Goal: Information Seeking & Learning: Learn about a topic

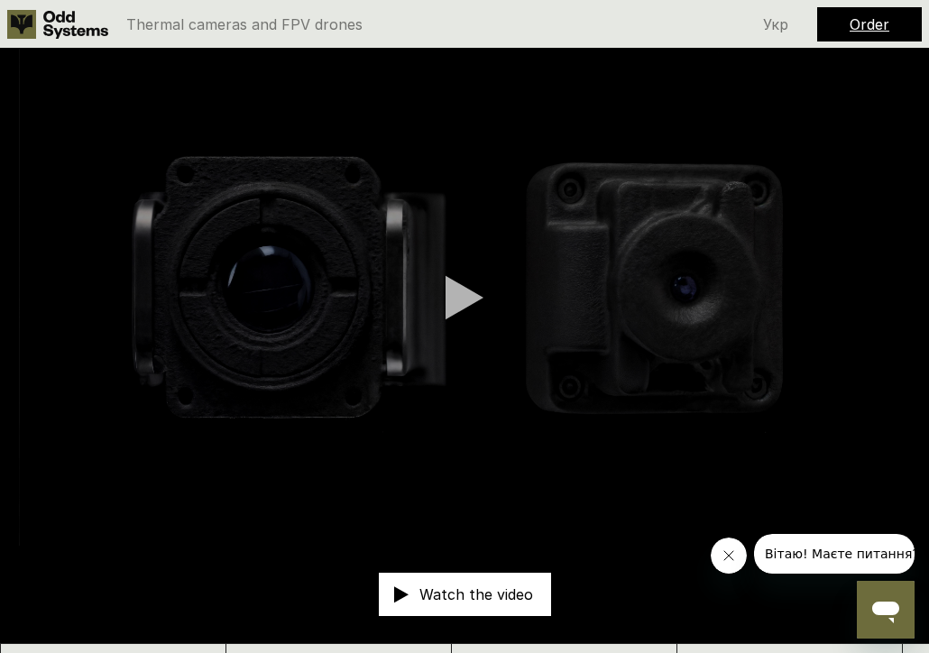
click at [459, 306] on div at bounding box center [465, 297] width 38 height 45
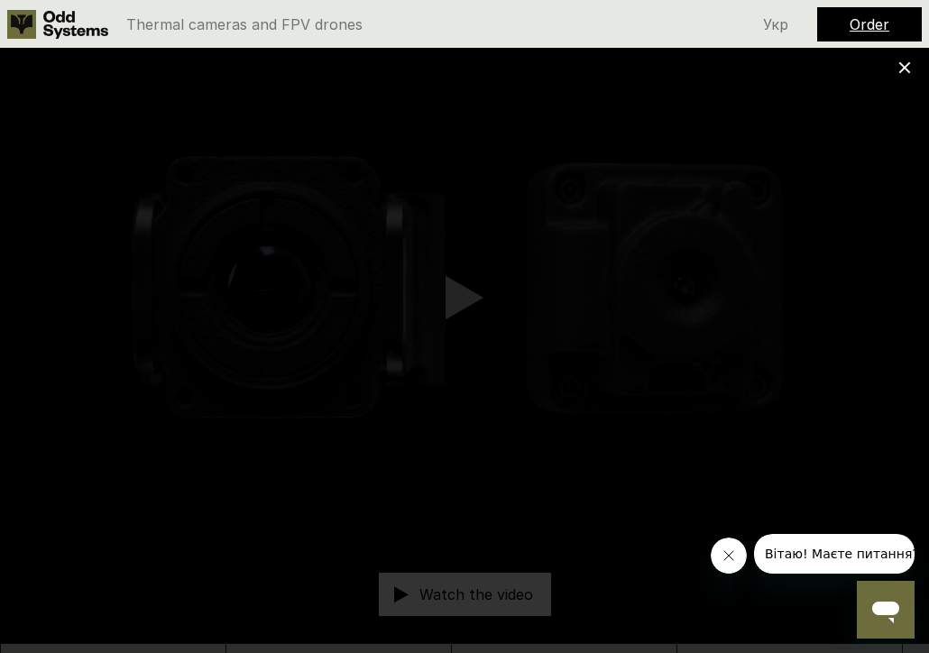
click at [728, 556] on icon "Close message from company" at bounding box center [729, 556] width 14 height 14
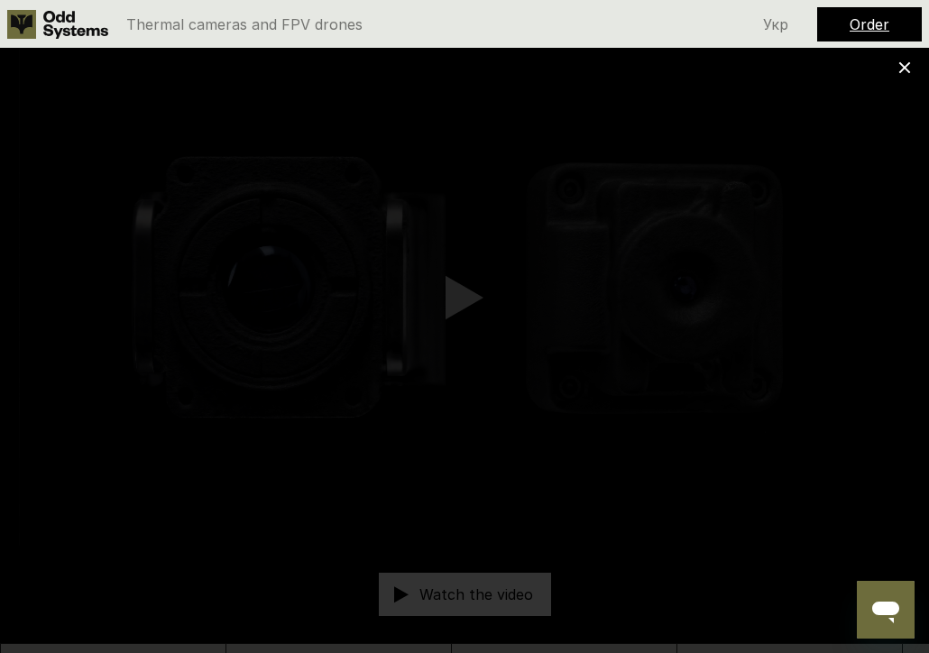
click at [908, 65] on use at bounding box center [905, 68] width 12 height 12
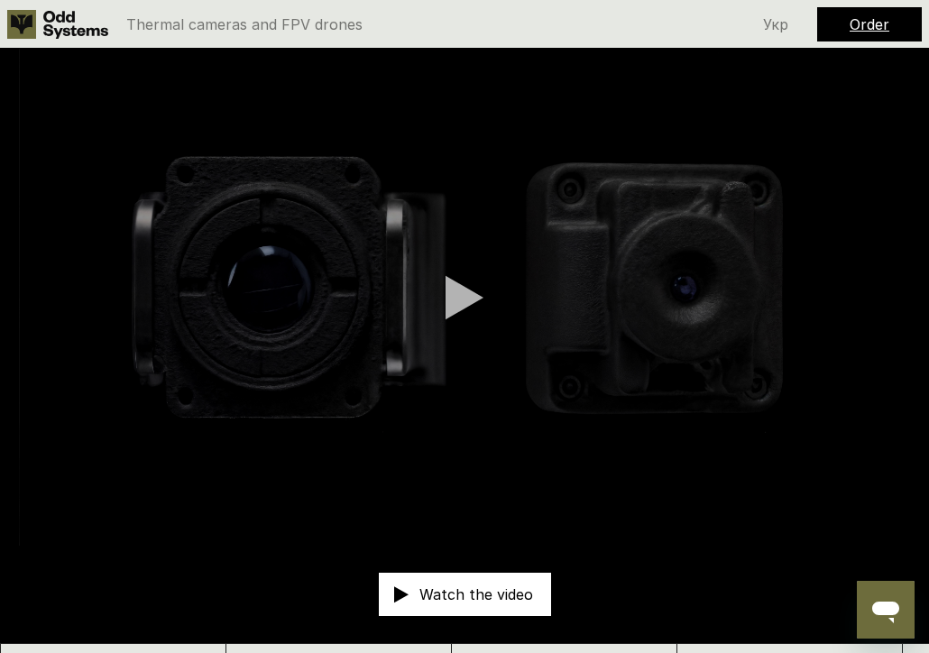
click at [22, 26] on use at bounding box center [21, 24] width 29 height 29
click at [865, 25] on link "Order" at bounding box center [870, 24] width 40 height 18
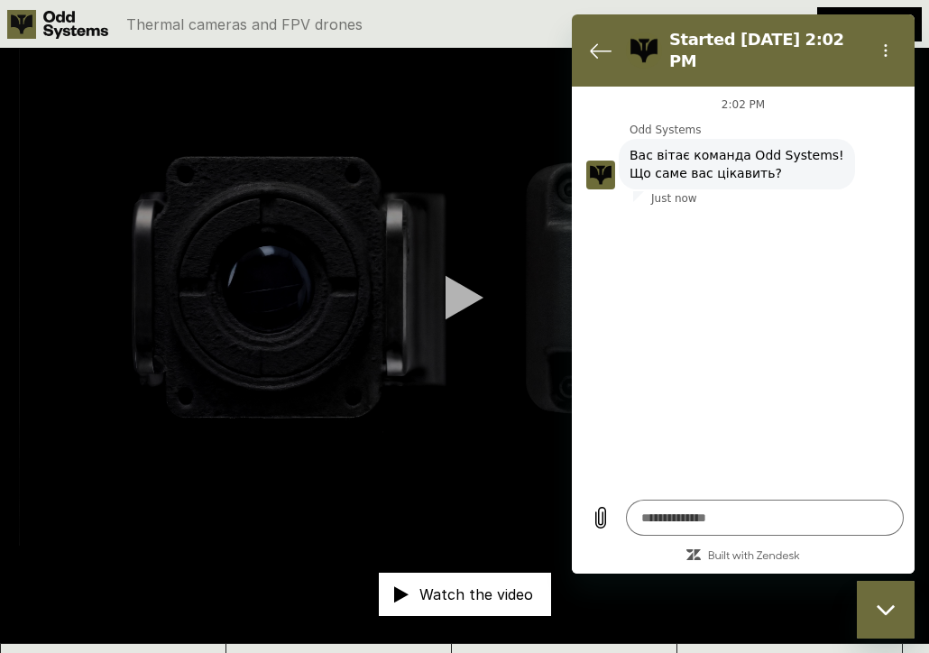
type textarea "*"
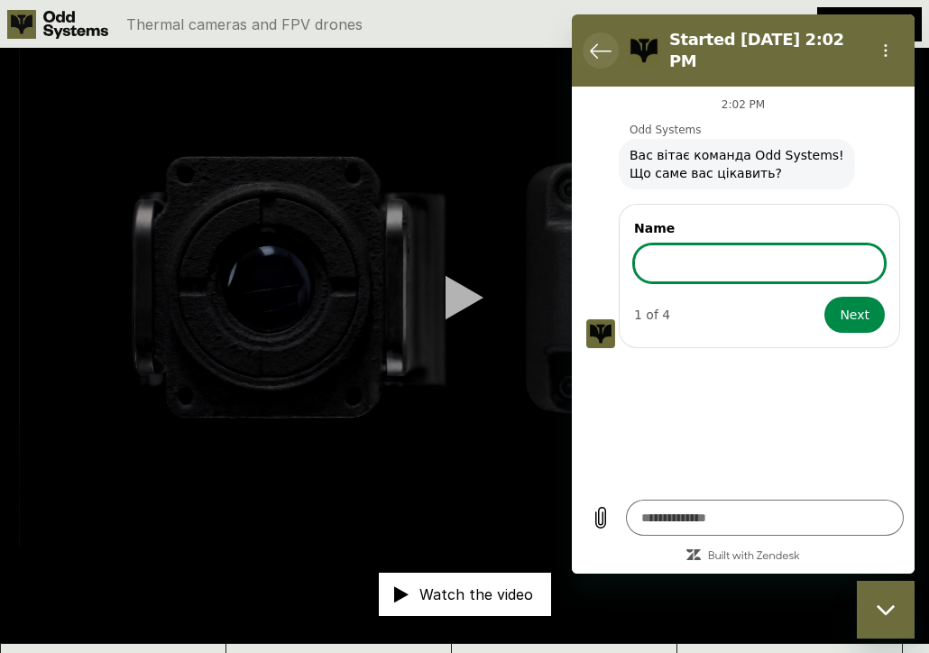
click at [604, 40] on icon "Back to the conversation list" at bounding box center [601, 51] width 22 height 22
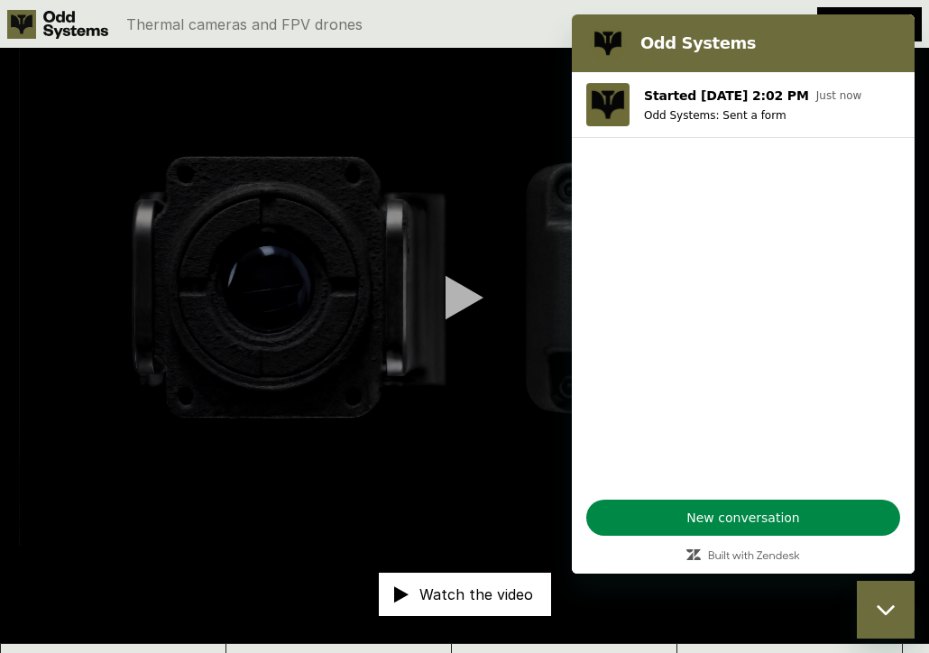
click at [681, 43] on h2 "Odd Systems" at bounding box center [769, 43] width 256 height 22
click at [487, 369] on video at bounding box center [464, 297] width 929 height 497
click at [891, 619] on div "Close messaging window" at bounding box center [886, 610] width 54 height 54
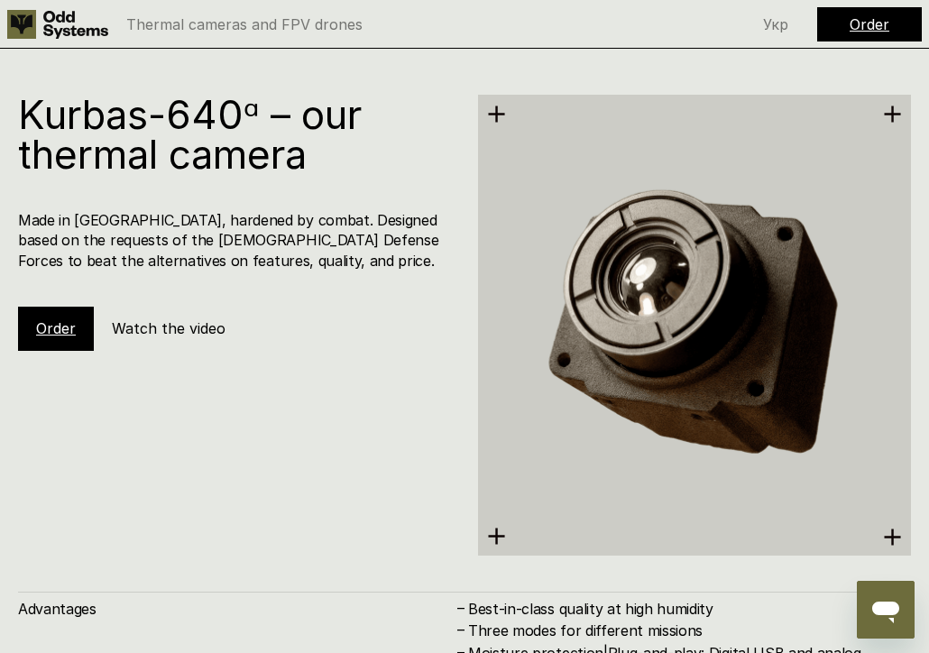
scroll to position [4204, 0]
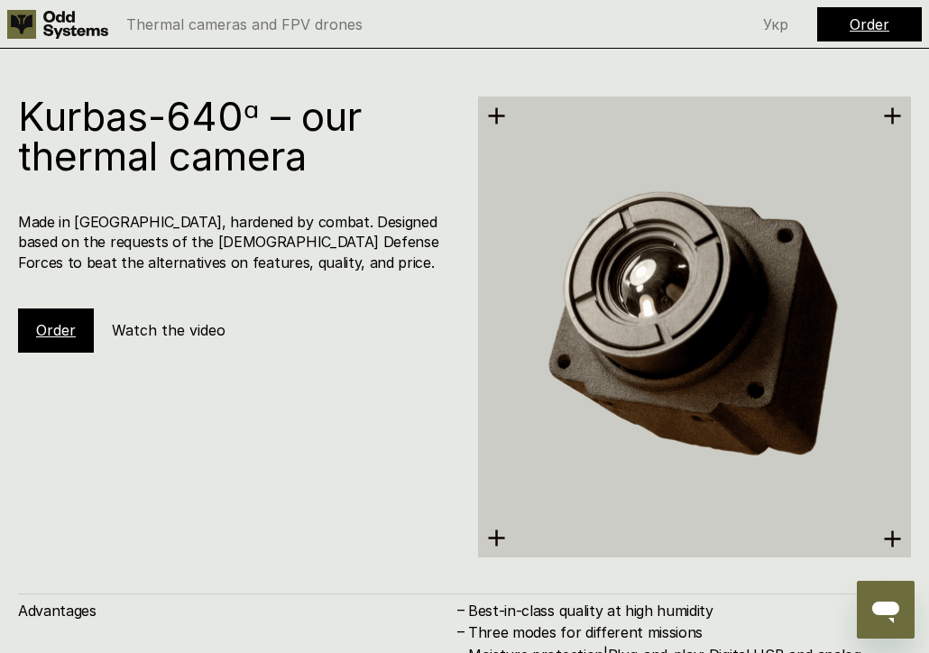
click at [198, 320] on h5 "Watch the video" at bounding box center [169, 330] width 114 height 20
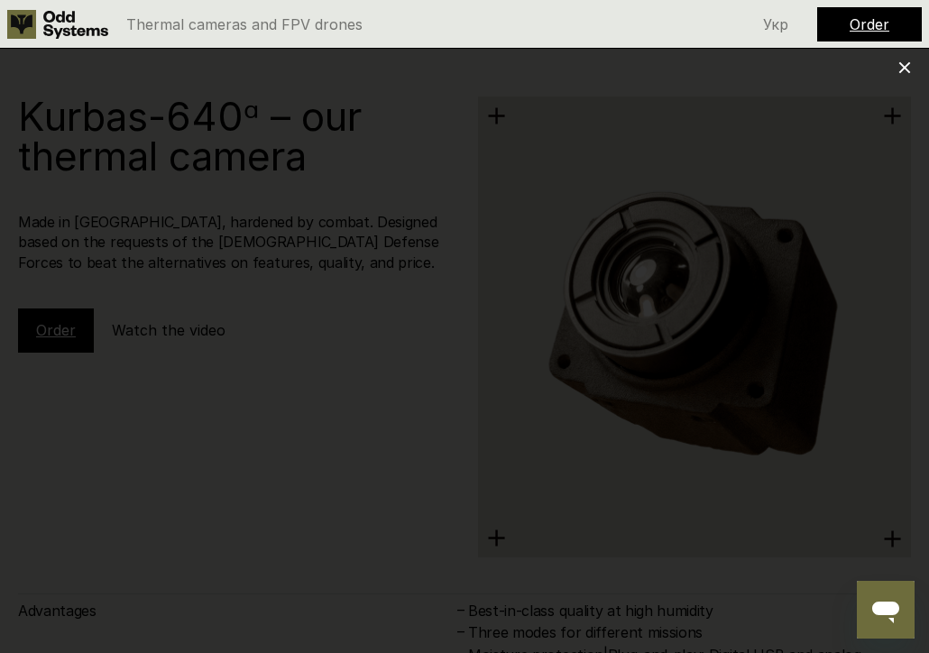
click at [900, 69] on icon at bounding box center [905, 67] width 13 height 13
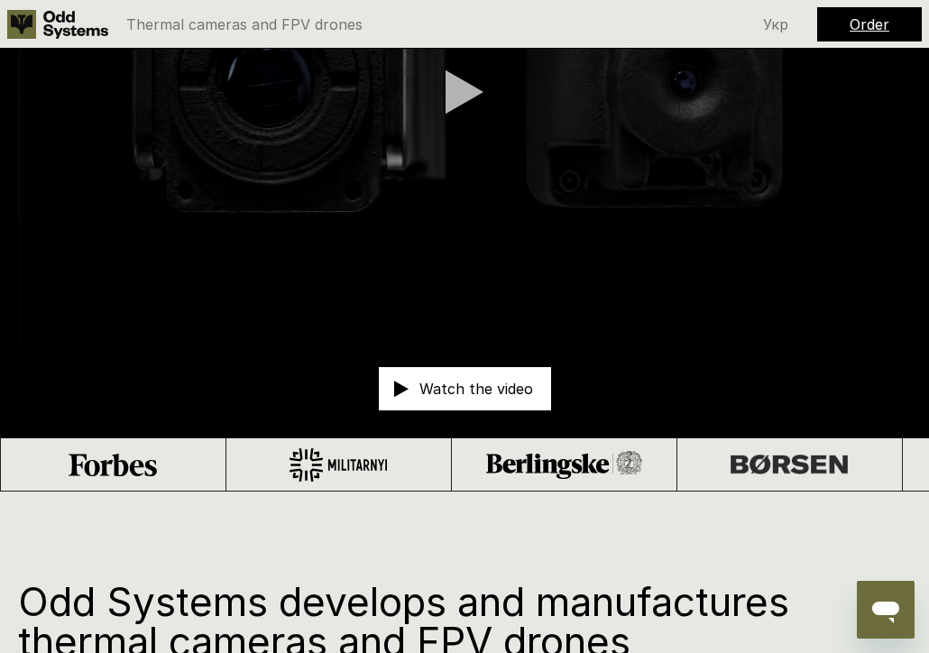
scroll to position [95, 0]
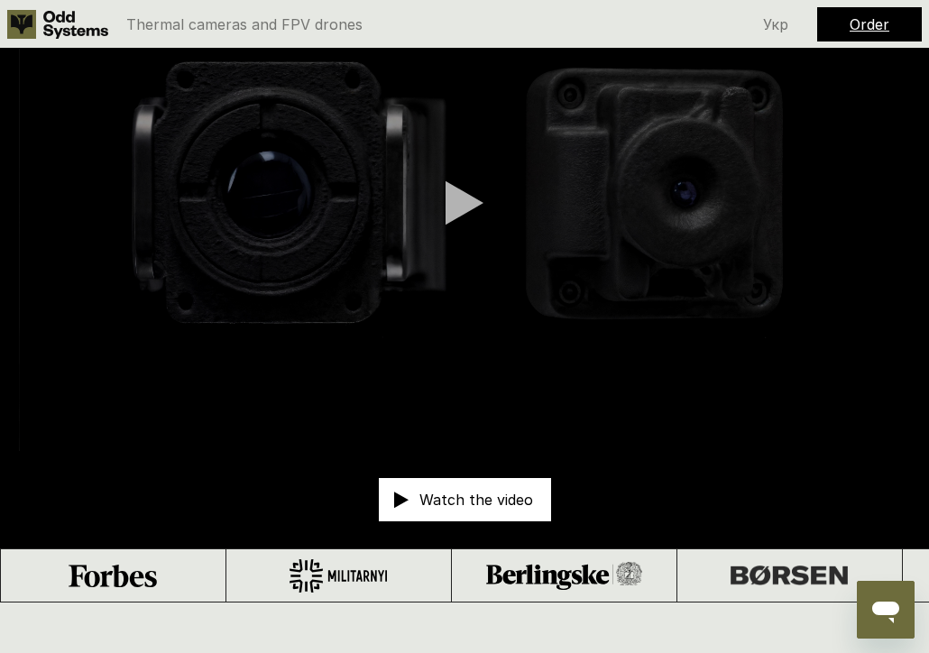
click at [263, 21] on p "Thermal cameras and FPV drones" at bounding box center [244, 24] width 236 height 14
click at [84, 22] on icon at bounding box center [75, 25] width 65 height 28
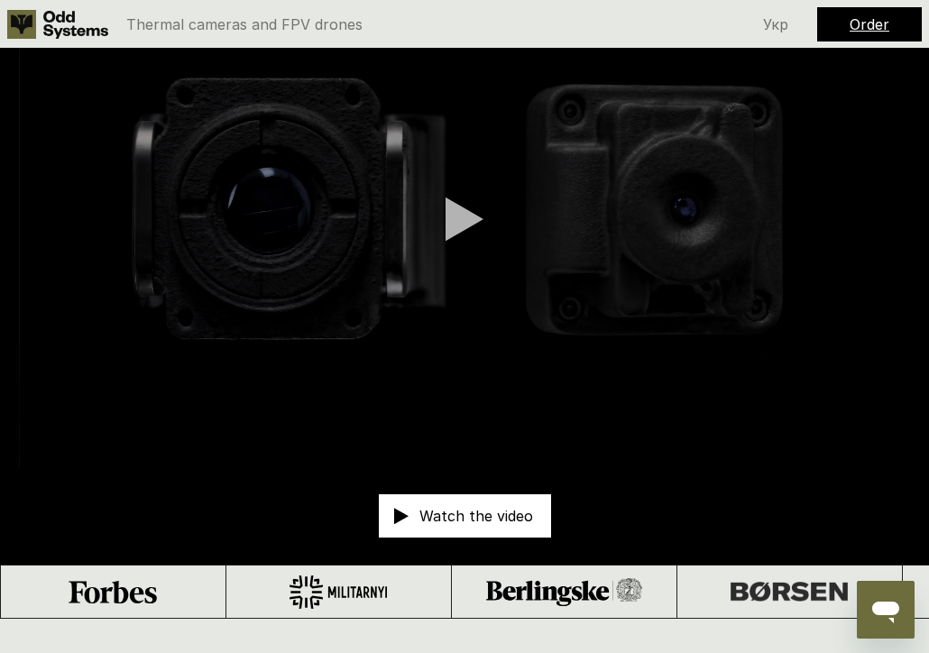
scroll to position [78, 0]
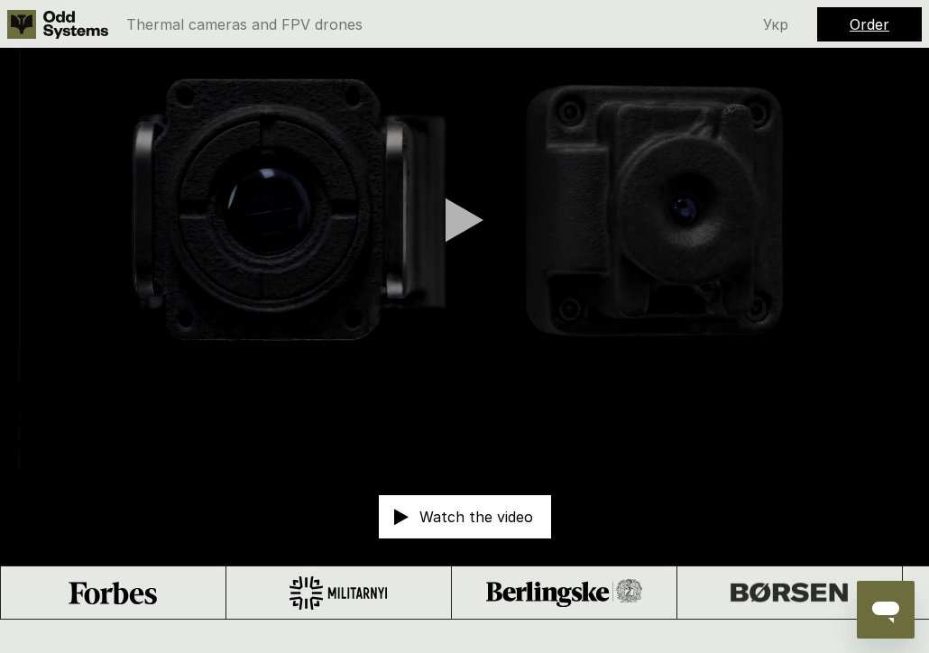
click at [14, 449] on video at bounding box center [464, 219] width 929 height 497
click at [18, 453] on video at bounding box center [464, 219] width 929 height 497
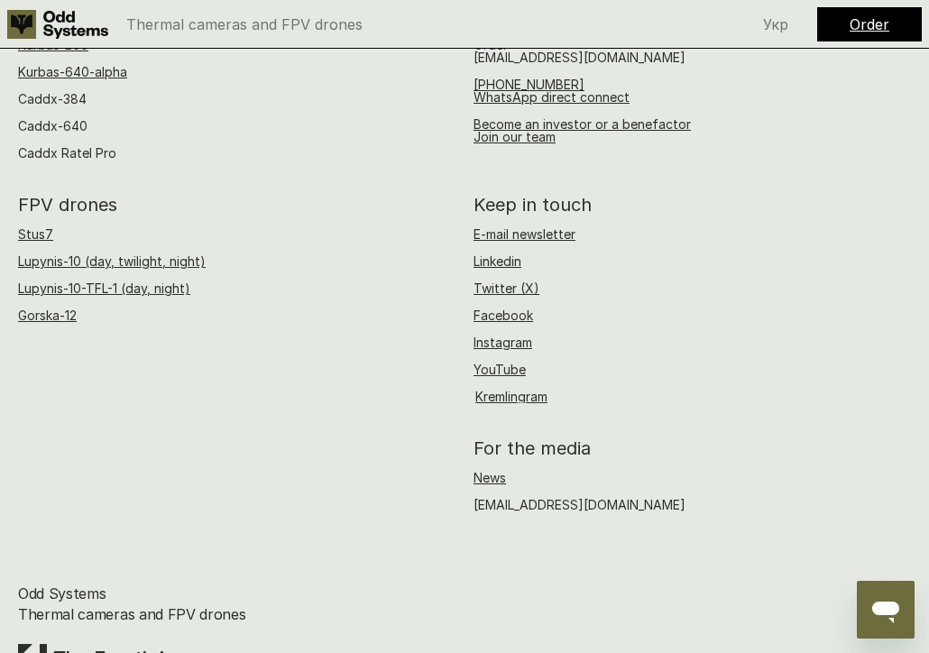
scroll to position [10843, 0]
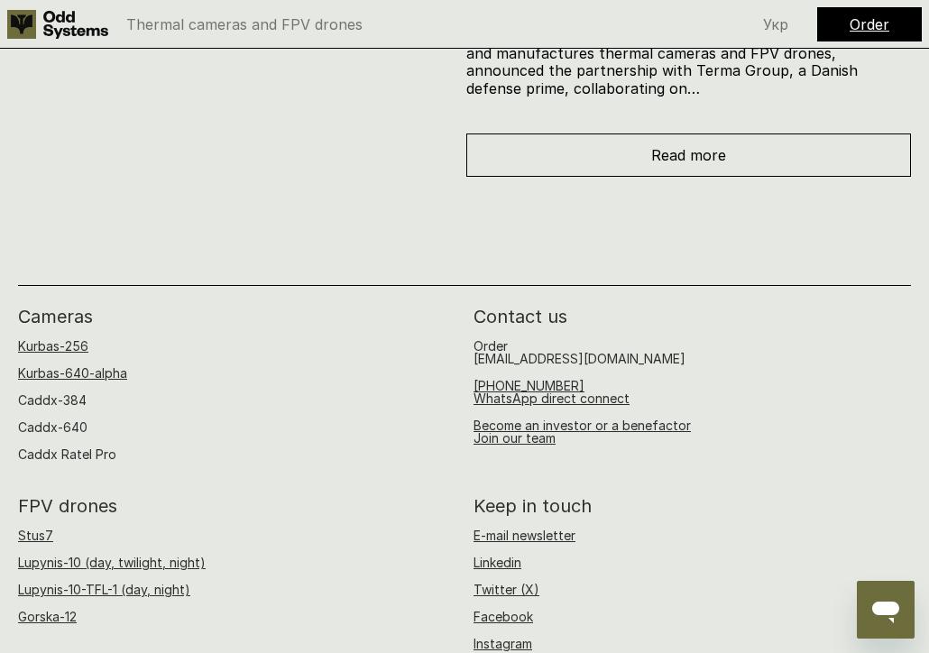
scroll to position [10545, 0]
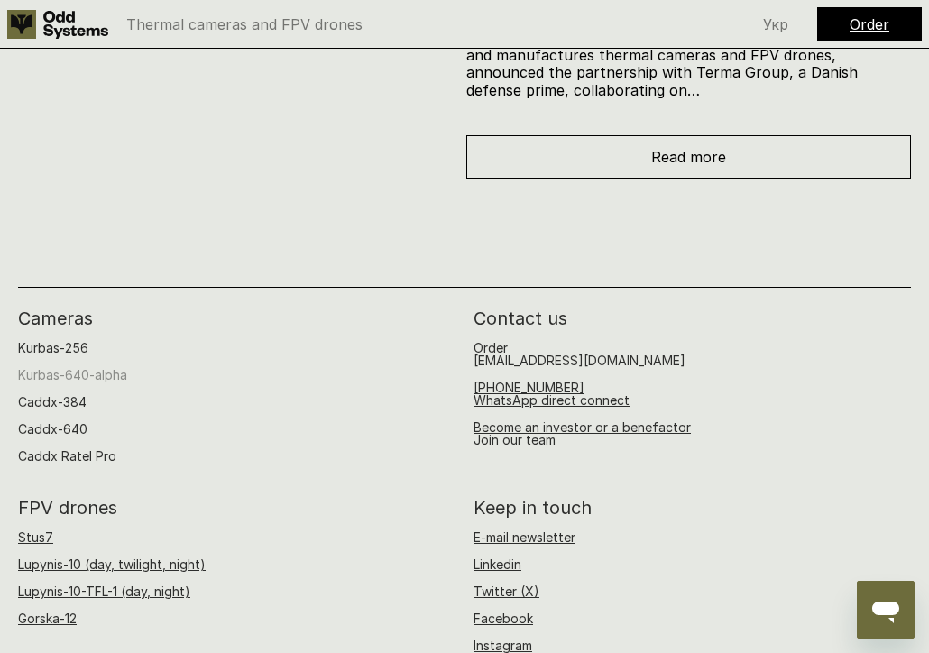
click at [92, 367] on link "Kurbas-640-alpha" at bounding box center [72, 374] width 109 height 15
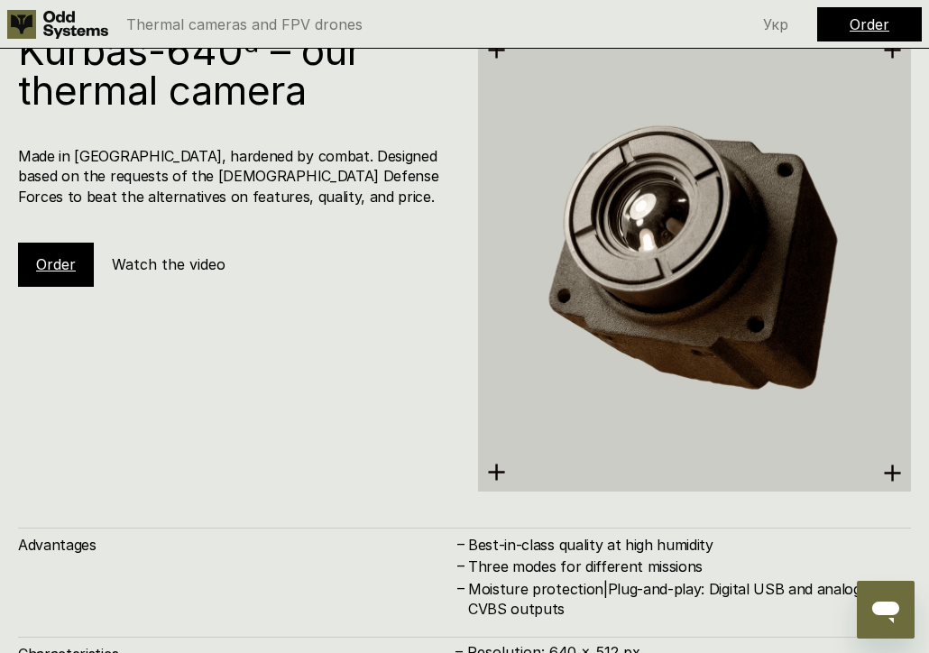
scroll to position [4250, 0]
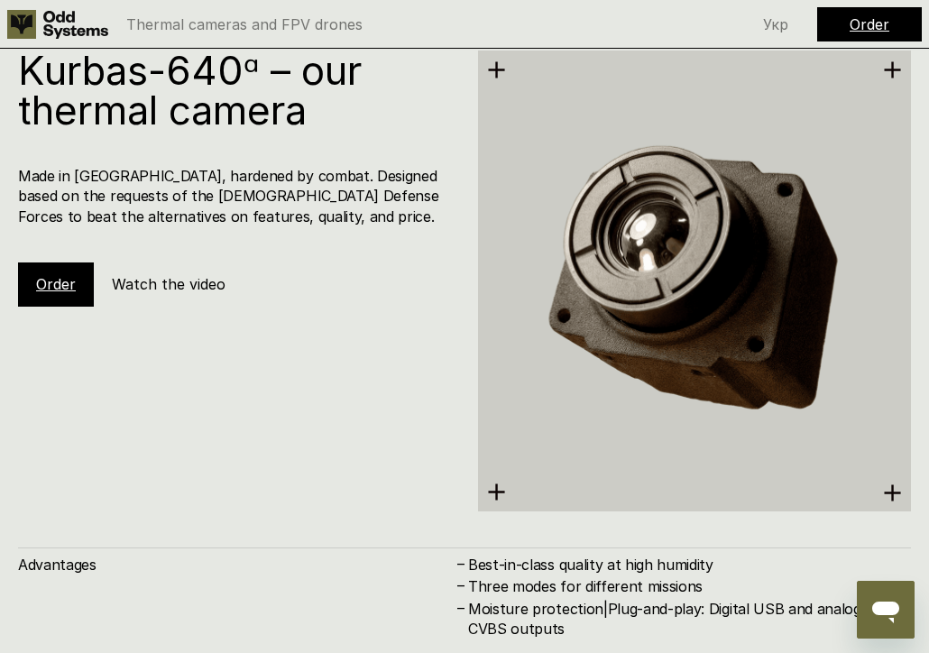
click at [177, 274] on h5 "Watch the video" at bounding box center [169, 284] width 114 height 20
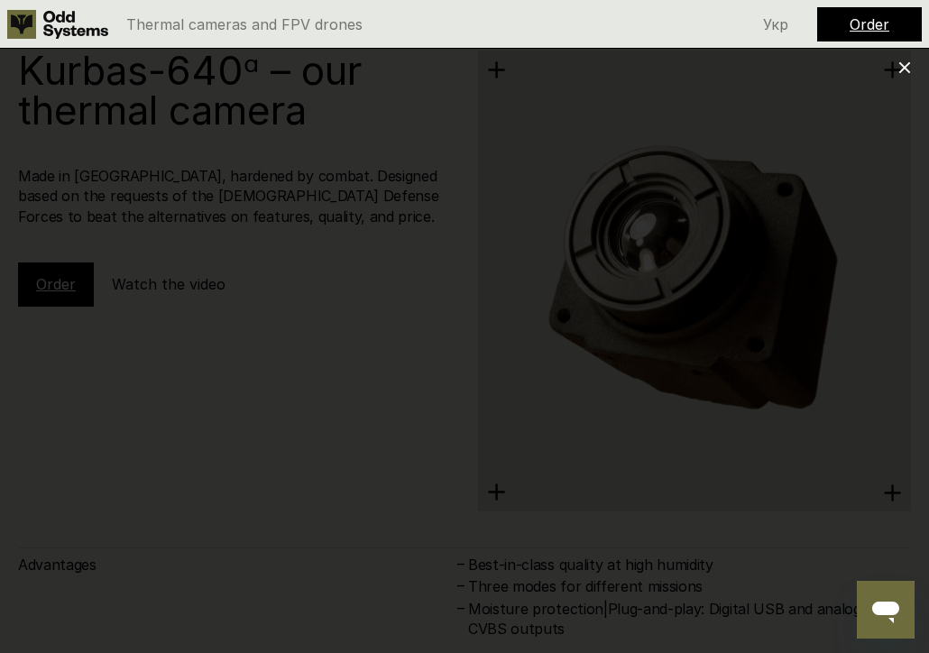
click at [907, 71] on icon at bounding box center [905, 67] width 13 height 13
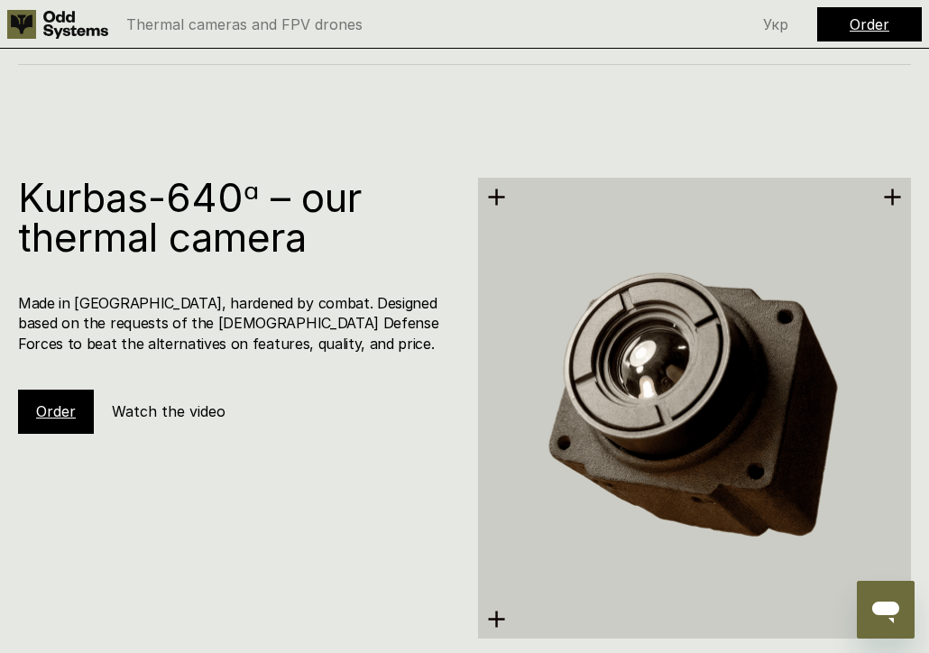
scroll to position [4122, 0]
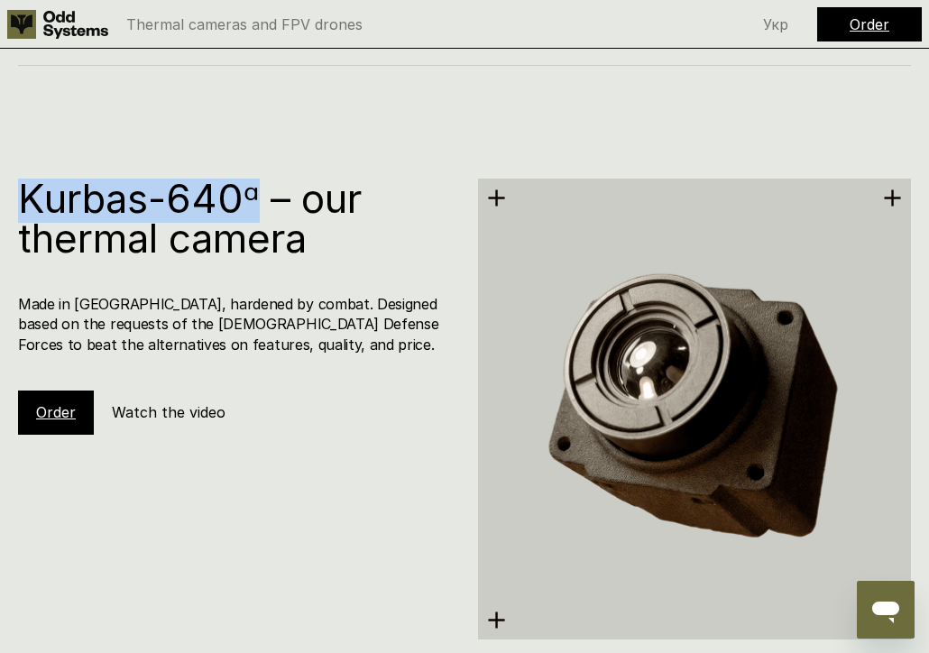
drag, startPoint x: 263, startPoint y: 155, endPoint x: 0, endPoint y: 166, distance: 263.7
click at [0, 166] on div "Kurbas-640ᵅ – our thermal camera Made in [GEOGRAPHIC_DATA], hardened by combat.…" at bounding box center [464, 565] width 929 height 891
copy h1 "Kurbas-640ᵅ"
